Goal: Transaction & Acquisition: Purchase product/service

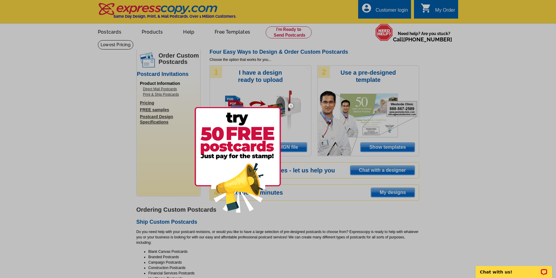
click at [146, 32] on div at bounding box center [278, 139] width 556 height 278
click at [152, 32] on div at bounding box center [278, 139] width 556 height 278
click at [148, 31] on div at bounding box center [278, 139] width 556 height 278
click at [289, 104] on img at bounding box center [290, 105] width 17 height 17
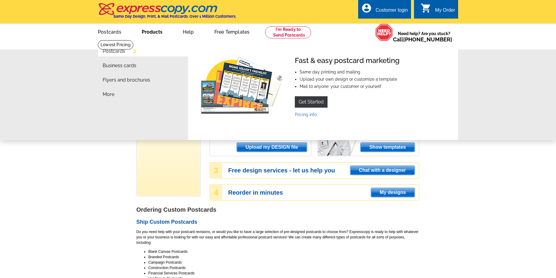
click at [149, 33] on link "Products" at bounding box center [152, 31] width 40 height 14
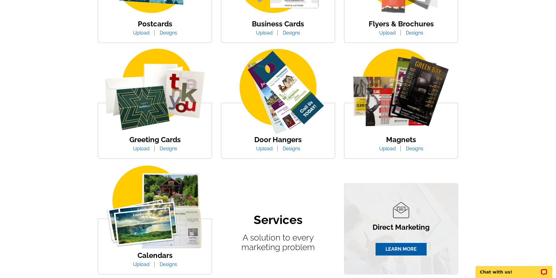
click at [161, 99] on img at bounding box center [154, 93] width 113 height 88
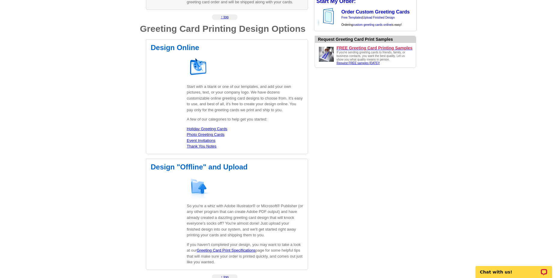
scroll to position [612, 0]
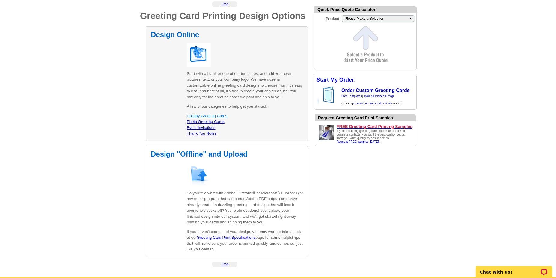
click at [212, 116] on link "Holiday Greeting Cards" at bounding box center [207, 116] width 41 height 5
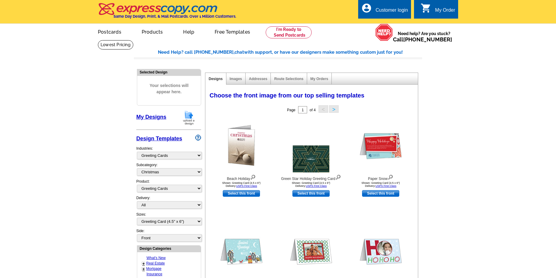
select select "866"
select select "867"
select select "5"
select select "11"
select select "869"
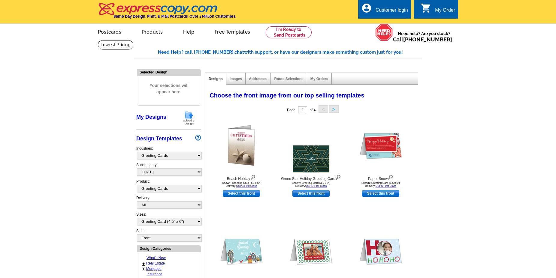
click option "Thanksgiving" at bounding box center [0, 0] width 0 height 0
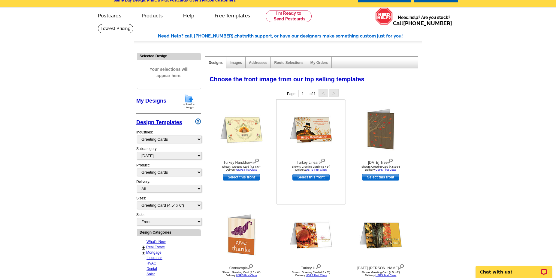
scroll to position [31, 0]
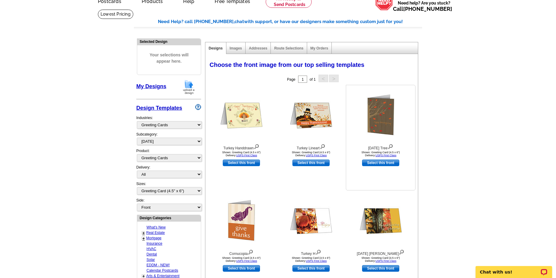
click at [382, 125] on img at bounding box center [380, 115] width 29 height 43
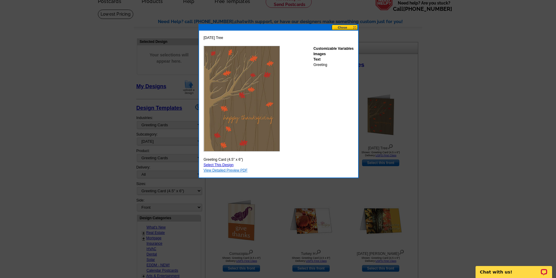
click at [225, 170] on link "View Detailed Preview PDF" at bounding box center [225, 170] width 44 height 4
click at [222, 165] on link "Select This Design" at bounding box center [218, 165] width 30 height 4
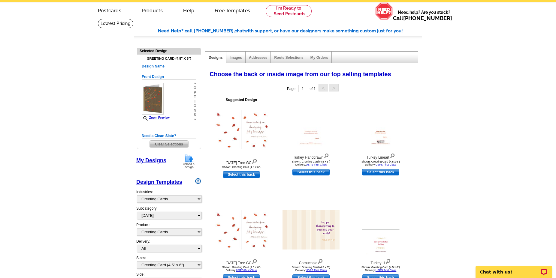
scroll to position [0, 0]
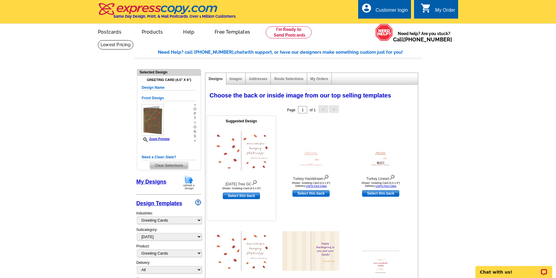
click at [237, 196] on link "Select this back" at bounding box center [241, 196] width 37 height 7
select select "front"
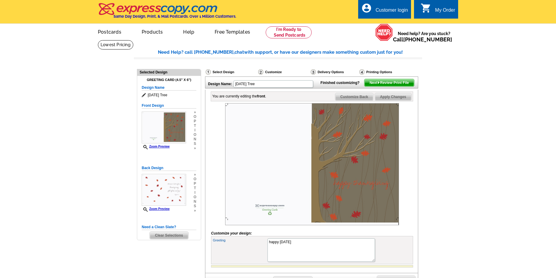
click at [352, 101] on span "Customize Back" at bounding box center [354, 96] width 38 height 7
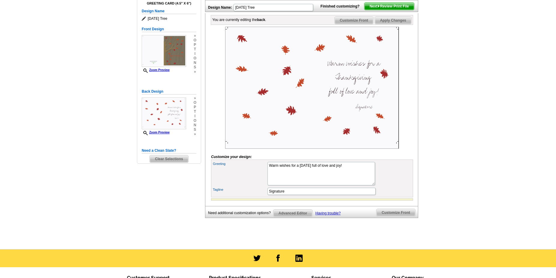
scroll to position [31, 0]
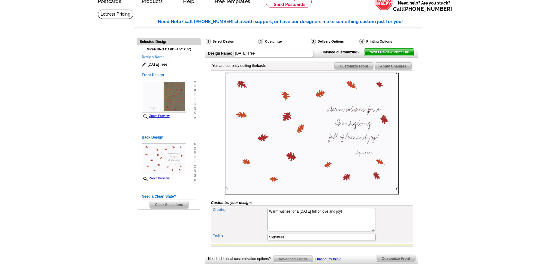
click at [384, 56] on span "Next Review Print File" at bounding box center [389, 52] width 50 height 7
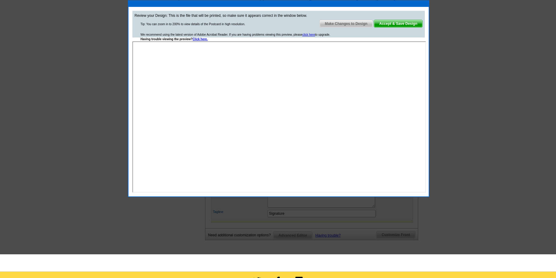
scroll to position [61, 0]
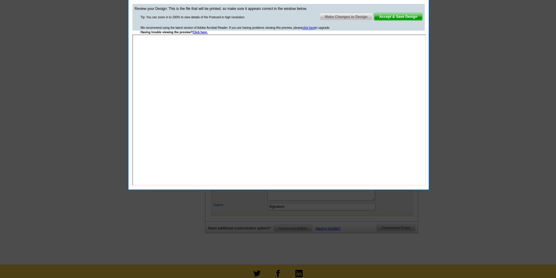
click at [394, 16] on span "Accept & Save Design" at bounding box center [398, 16] width 48 height 7
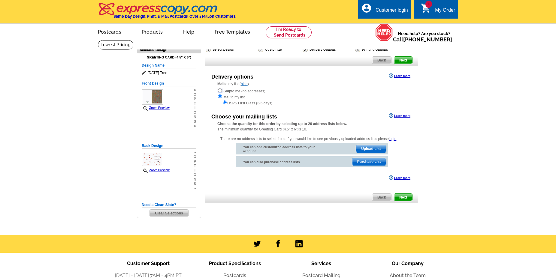
click at [220, 92] on input "radio" at bounding box center [220, 91] width 4 height 4
radio input "true"
click at [225, 104] on input "radio" at bounding box center [225, 103] width 4 height 4
click at [219, 91] on input "radio" at bounding box center [220, 91] width 4 height 4
radio input "true"
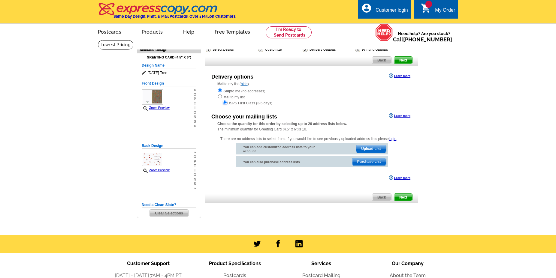
click at [224, 103] on input "radio" at bounding box center [225, 103] width 4 height 4
click at [220, 90] on input "radio" at bounding box center [220, 91] width 4 height 4
radio input "true"
click at [226, 104] on input "radio" at bounding box center [225, 103] width 4 height 4
click at [221, 90] on input "radio" at bounding box center [220, 91] width 4 height 4
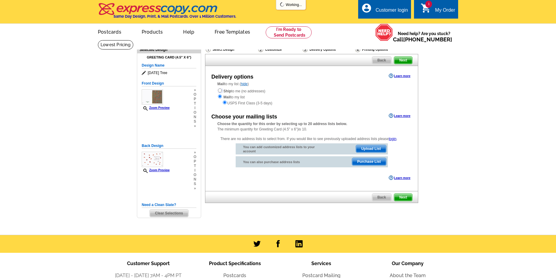
radio input "true"
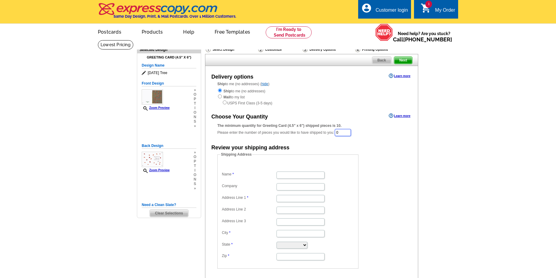
click at [348, 132] on input "0" at bounding box center [343, 132] width 16 height 7
type input "0"
type input "100"
click at [358, 100] on div "Ship to me (no addresses) Mail to my list USPS First Class (3-5 days)" at bounding box center [311, 97] width 188 height 18
click at [428, 6] on span "1" at bounding box center [428, 4] width 7 height 7
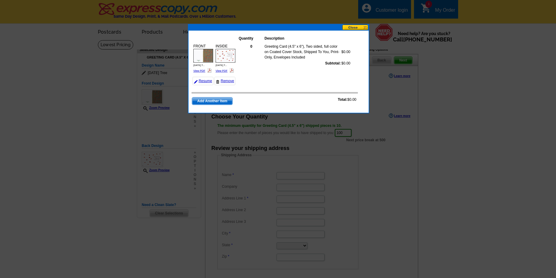
click at [366, 26] on button at bounding box center [355, 28] width 26 height 6
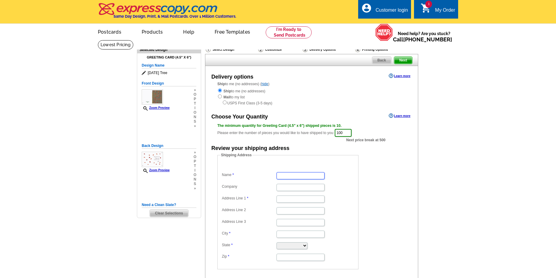
drag, startPoint x: 296, startPoint y: 178, endPoint x: 294, endPoint y: 173, distance: 5.0
click at [295, 178] on input "Name" at bounding box center [300, 175] width 48 height 7
type input "Denise Vaughn"
type input "ReMax Realty Group"
type input "15423 Briarcrest Circle"
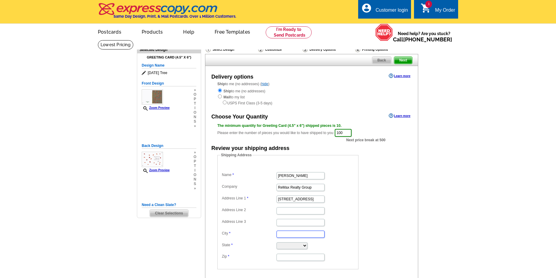
type input "Fort Myers"
select select "FL"
type input "33912"
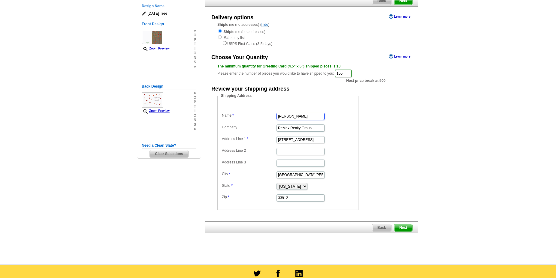
scroll to position [61, 0]
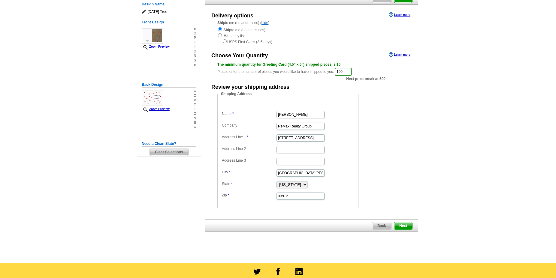
click at [404, 224] on span "Next" at bounding box center [403, 225] width 18 height 7
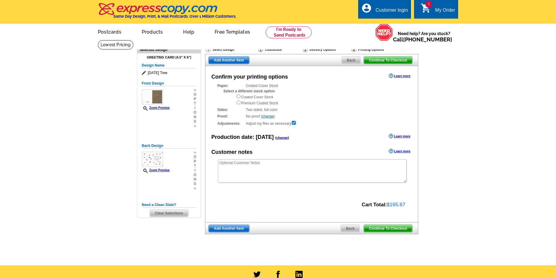
click at [402, 75] on link "Learn more" at bounding box center [400, 76] width 22 height 5
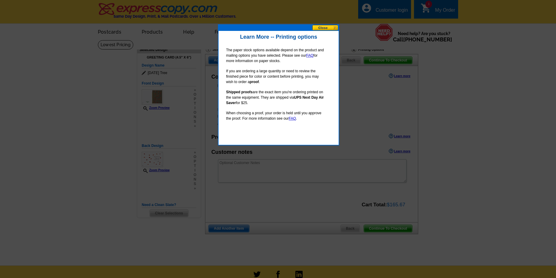
click at [334, 26] on button at bounding box center [325, 28] width 26 height 6
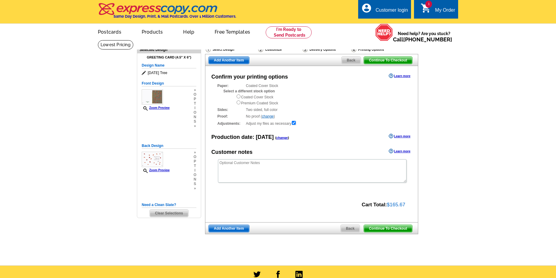
click at [391, 228] on span "Continue To Checkout" at bounding box center [388, 228] width 48 height 7
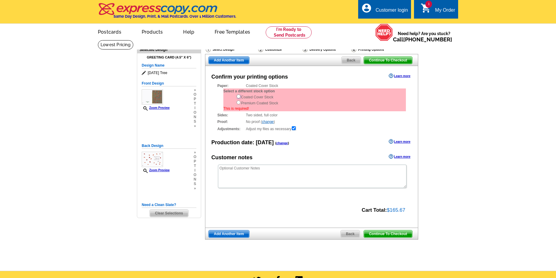
click at [238, 97] on input "radio" at bounding box center [238, 97] width 4 height 4
radio input "true"
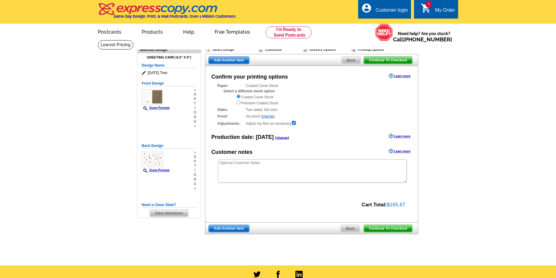
click at [385, 229] on span "Continue To Checkout" at bounding box center [388, 228] width 48 height 7
